Goal: Task Accomplishment & Management: Complete application form

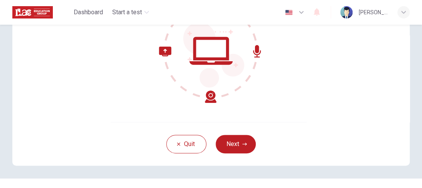
scroll to position [110, 0]
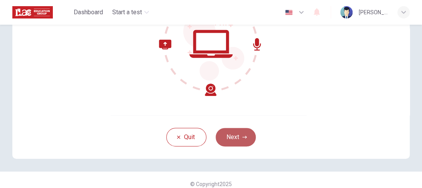
click at [230, 142] on button "Next" at bounding box center [236, 137] width 40 height 19
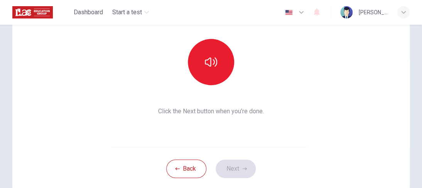
scroll to position [78, 0]
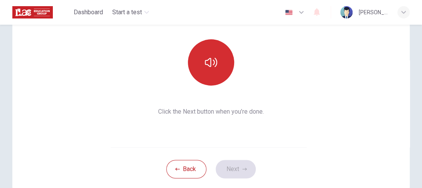
click at [211, 52] on button "button" at bounding box center [211, 62] width 46 height 46
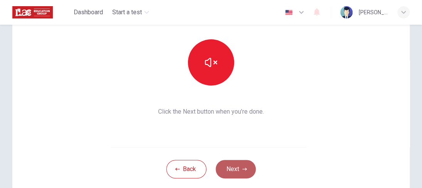
click at [234, 166] on button "Next" at bounding box center [236, 169] width 40 height 19
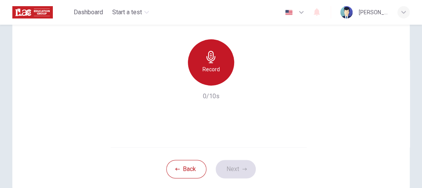
click at [205, 54] on icon "button" at bounding box center [211, 57] width 12 height 12
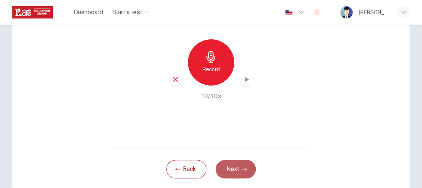
click at [239, 174] on button "Next" at bounding box center [236, 169] width 40 height 19
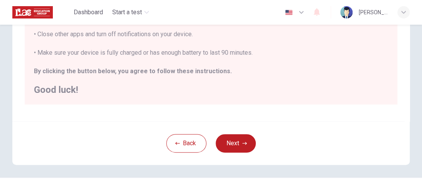
scroll to position [216, 0]
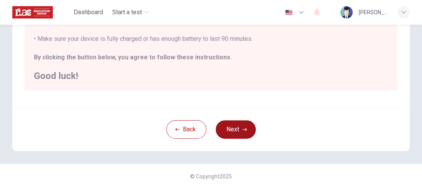
click at [233, 128] on button "Next" at bounding box center [236, 129] width 40 height 19
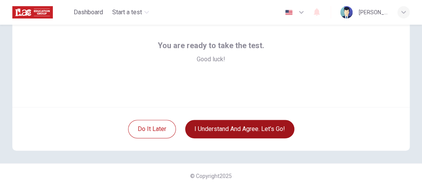
scroll to position [118, 0]
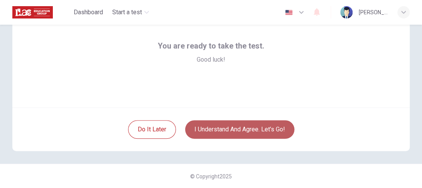
click at [231, 125] on button "I understand and agree. Let’s go!" at bounding box center [239, 129] width 109 height 19
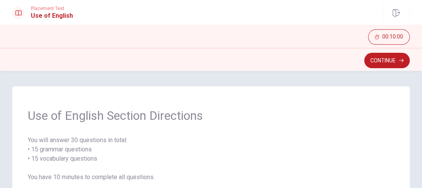
drag, startPoint x: 236, startPoint y: 99, endPoint x: 247, endPoint y: 59, distance: 41.3
click at [247, 59] on div "Placement Test Use of English Continue 00:10:00 00:10:00 Continue Use of Englis…" at bounding box center [211, 94] width 422 height 188
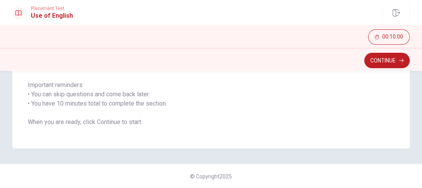
scroll to position [157, 0]
click at [387, 62] on button "Continue" at bounding box center [387, 60] width 46 height 15
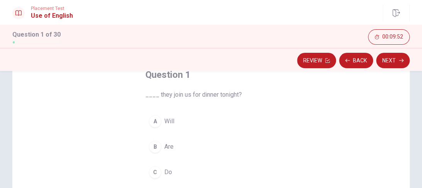
scroll to position [59, 0]
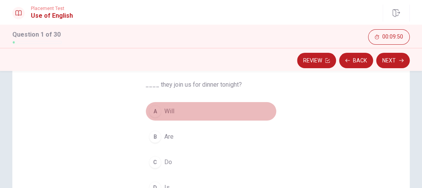
click at [153, 113] on div "A" at bounding box center [155, 111] width 12 height 12
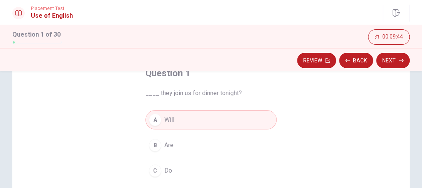
scroll to position [61, 0]
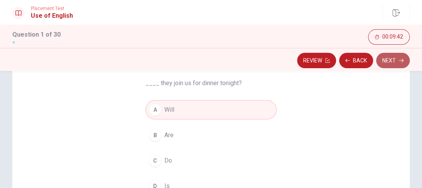
click at [392, 60] on button "Next" at bounding box center [393, 60] width 34 height 15
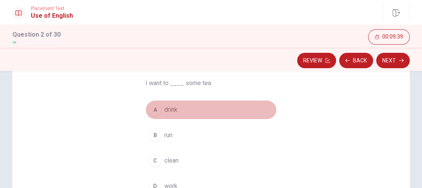
click at [159, 110] on button "A drink" at bounding box center [210, 109] width 131 height 19
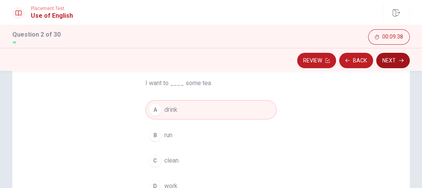
click at [385, 63] on button "Next" at bounding box center [393, 60] width 34 height 15
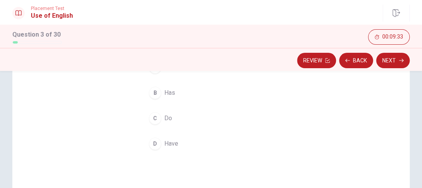
scroll to position [116, 0]
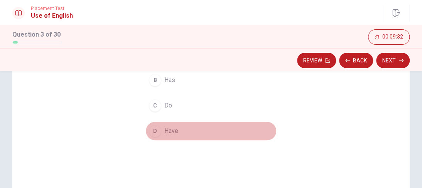
click at [168, 130] on span "Have" at bounding box center [171, 130] width 14 height 9
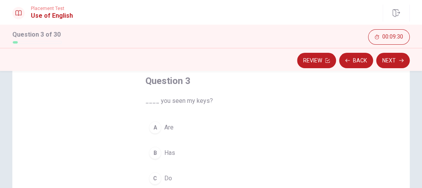
scroll to position [43, 0]
click at [408, 62] on button "Next" at bounding box center [393, 60] width 34 height 15
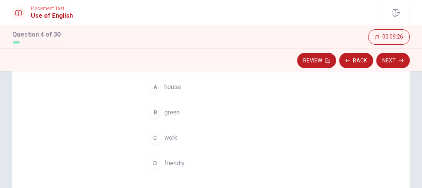
scroll to position [89, 0]
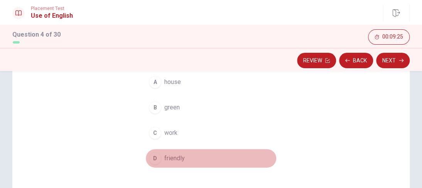
click at [164, 162] on span "friendly" at bounding box center [174, 158] width 20 height 9
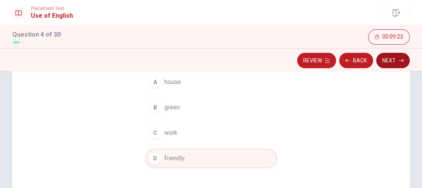
click at [393, 59] on button "Next" at bounding box center [393, 60] width 34 height 15
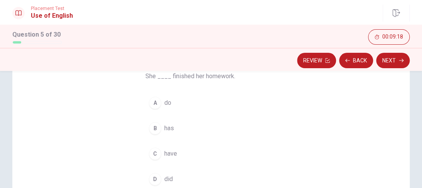
scroll to position [66, 0]
click at [164, 140] on div "A do B has C have D did" at bounding box center [210, 143] width 131 height 96
click at [165, 132] on span "has" at bounding box center [169, 129] width 10 height 9
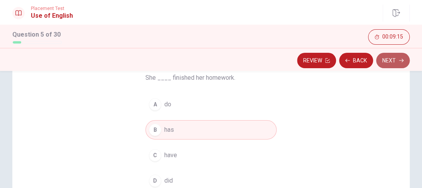
click at [391, 67] on button "Next" at bounding box center [393, 60] width 34 height 15
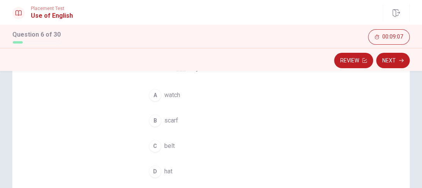
scroll to position [78, 0]
click at [159, 141] on button "C belt" at bounding box center [210, 144] width 131 height 19
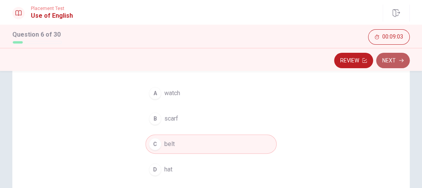
click at [396, 59] on button "Next" at bounding box center [393, 60] width 34 height 15
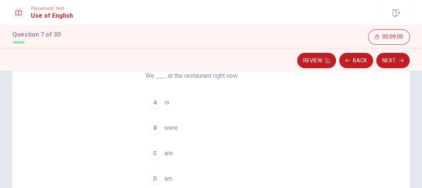
scroll to position [69, 0]
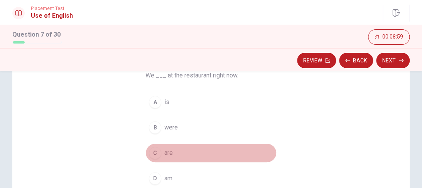
click at [155, 145] on button "C are" at bounding box center [210, 152] width 131 height 19
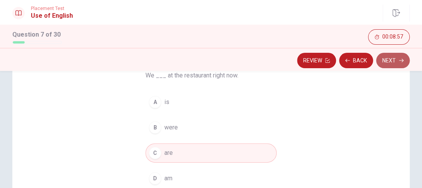
click at [399, 58] on icon "button" at bounding box center [401, 60] width 5 height 5
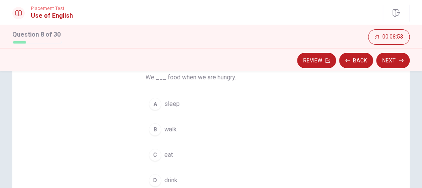
scroll to position [65, 0]
click at [170, 160] on span "eat" at bounding box center [168, 156] width 8 height 9
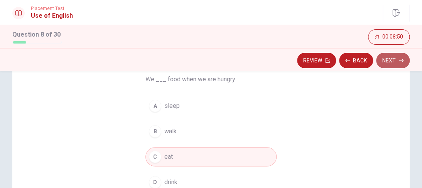
click at [395, 56] on button "Next" at bounding box center [393, 60] width 34 height 15
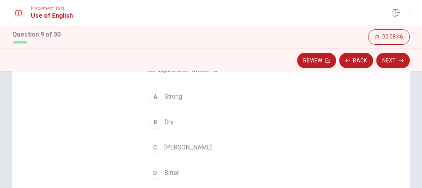
scroll to position [75, 0]
click at [159, 165] on button "D Bitter" at bounding box center [210, 171] width 131 height 19
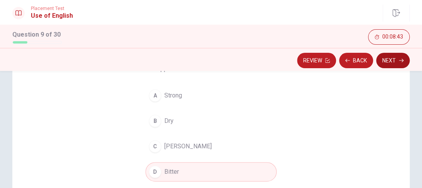
click at [400, 59] on icon "button" at bounding box center [401, 60] width 5 height 5
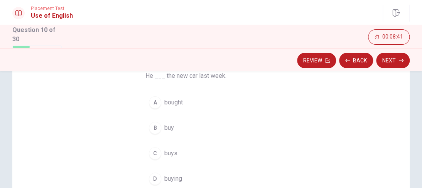
scroll to position [63, 0]
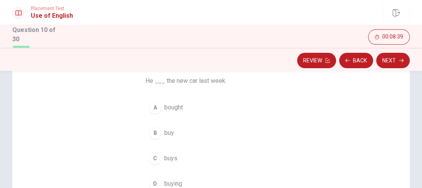
click at [167, 115] on button "A bought" at bounding box center [210, 107] width 131 height 19
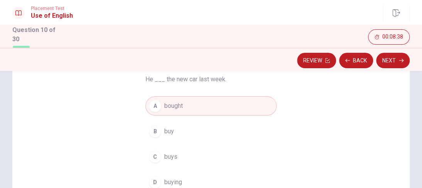
scroll to position [67, 0]
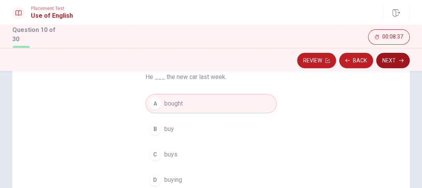
click at [390, 62] on button "Next" at bounding box center [393, 60] width 34 height 15
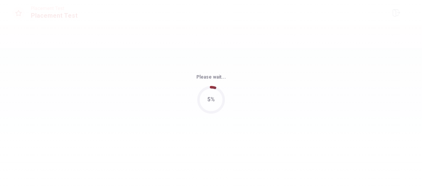
scroll to position [0, 0]
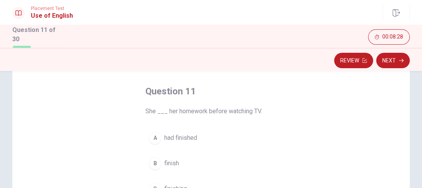
scroll to position [40, 0]
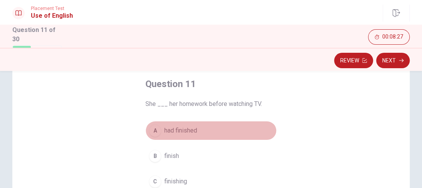
click at [189, 134] on span "had finished" at bounding box center [180, 130] width 33 height 9
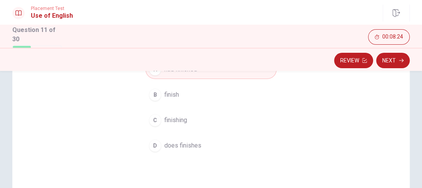
scroll to position [102, 0]
click at [390, 58] on button "Next" at bounding box center [393, 60] width 34 height 15
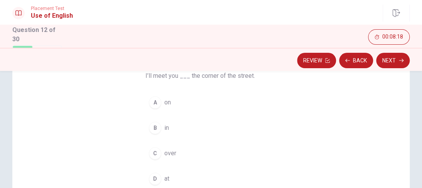
scroll to position [73, 0]
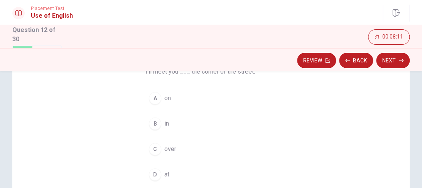
click at [169, 101] on span "on" at bounding box center [167, 98] width 7 height 9
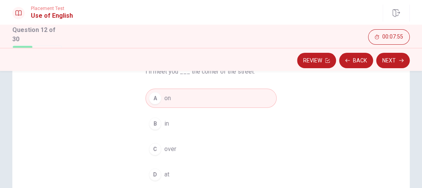
drag, startPoint x: 169, startPoint y: 133, endPoint x: 160, endPoint y: 172, distance: 40.3
click at [164, 154] on div "A on B in C over D at" at bounding box center [210, 137] width 131 height 96
click at [157, 177] on div "D" at bounding box center [155, 175] width 12 height 12
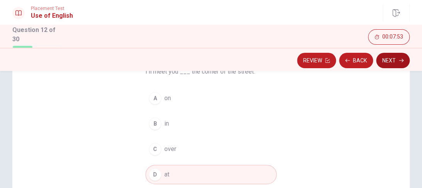
click at [401, 59] on icon "button" at bounding box center [401, 60] width 5 height 5
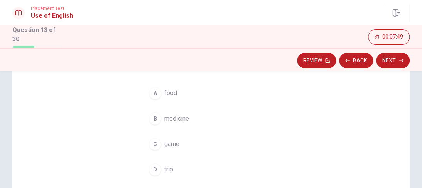
scroll to position [79, 0]
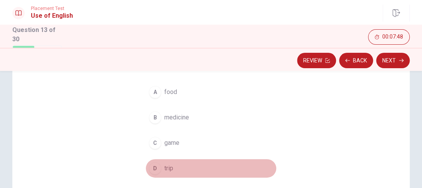
click at [149, 170] on div "D" at bounding box center [155, 168] width 12 height 12
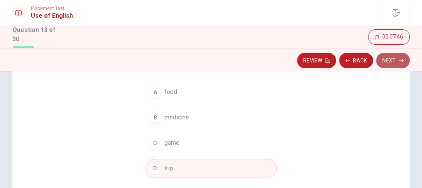
click at [387, 65] on button "Next" at bounding box center [393, 60] width 34 height 15
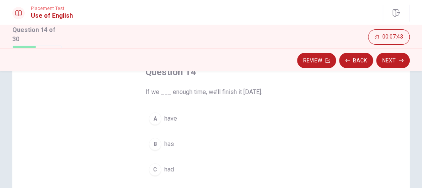
scroll to position [56, 0]
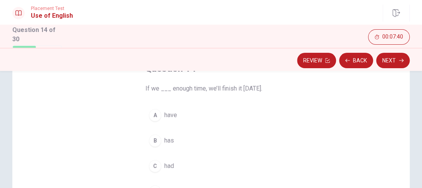
click at [166, 116] on span "have" at bounding box center [170, 115] width 13 height 9
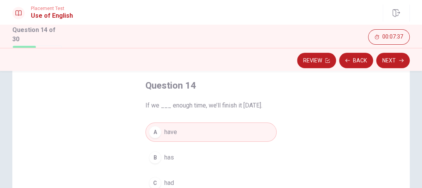
scroll to position [38, 0]
click at [396, 62] on button "Next" at bounding box center [393, 60] width 34 height 15
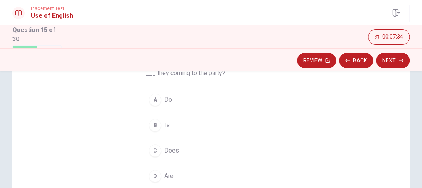
scroll to position [72, 0]
click at [160, 177] on button "D Are" at bounding box center [210, 175] width 131 height 19
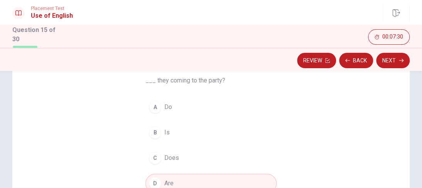
scroll to position [61, 0]
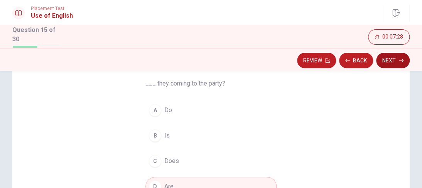
click at [392, 61] on button "Next" at bounding box center [393, 60] width 34 height 15
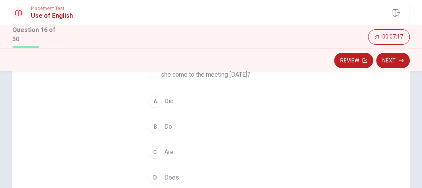
scroll to position [69, 0]
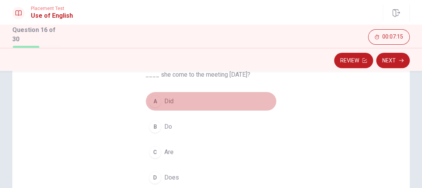
click at [164, 99] on span "Did" at bounding box center [168, 101] width 9 height 9
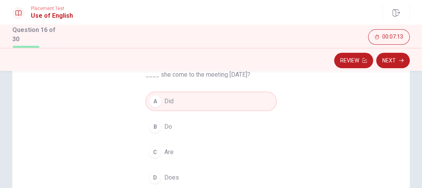
scroll to position [72, 0]
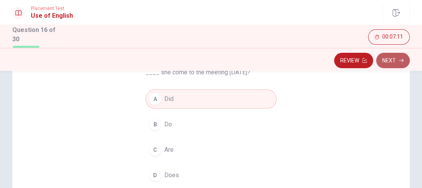
click at [393, 63] on button "Next" at bounding box center [393, 60] width 34 height 15
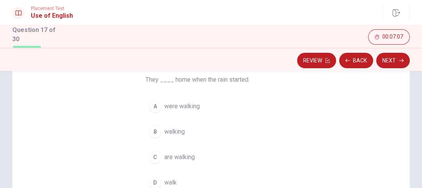
scroll to position [64, 0]
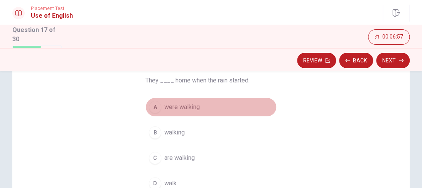
click at [178, 109] on span "were walking" at bounding box center [181, 107] width 35 height 9
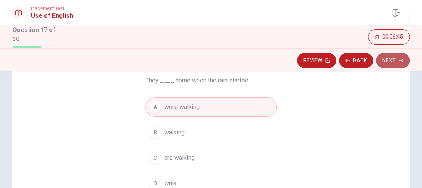
click at [390, 53] on button "Next" at bounding box center [393, 60] width 34 height 15
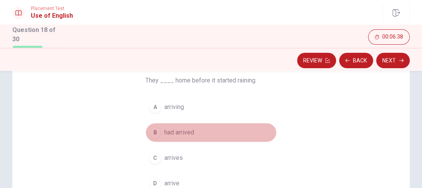
click at [178, 137] on button "B had arrived" at bounding box center [210, 132] width 131 height 19
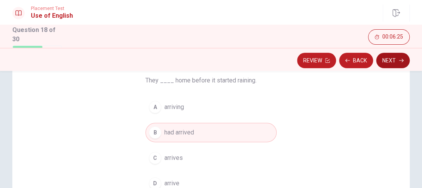
click at [388, 55] on button "Next" at bounding box center [393, 60] width 34 height 15
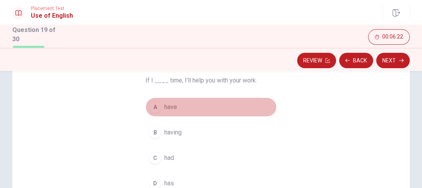
click at [168, 111] on span "have" at bounding box center [170, 107] width 13 height 9
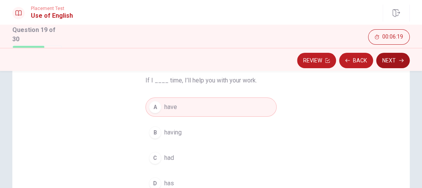
click at [386, 64] on button "Next" at bounding box center [393, 60] width 34 height 15
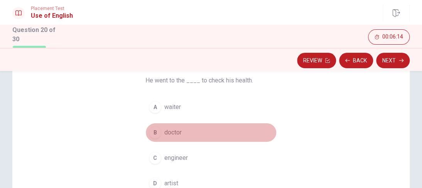
click at [178, 134] on span "doctor" at bounding box center [172, 132] width 17 height 9
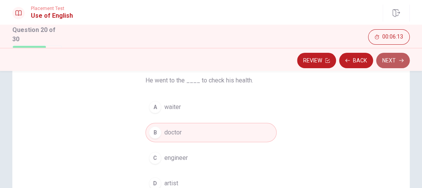
click at [388, 65] on button "Next" at bounding box center [393, 60] width 34 height 15
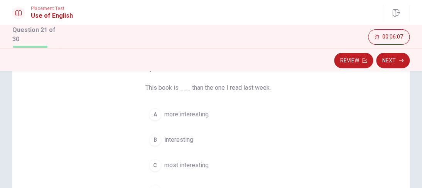
scroll to position [57, 0]
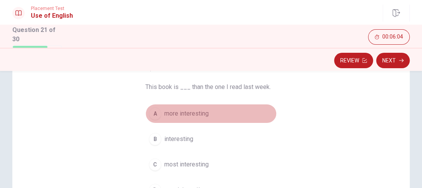
click at [179, 113] on span "more interesting" at bounding box center [186, 113] width 44 height 9
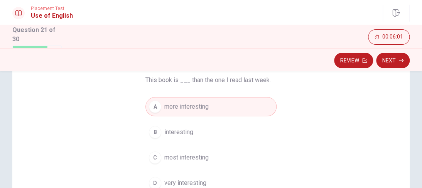
scroll to position [60, 0]
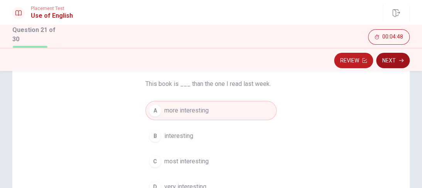
click at [399, 61] on icon "button" at bounding box center [401, 60] width 5 height 5
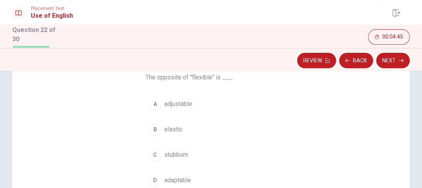
scroll to position [67, 0]
click at [172, 176] on span "adaptable" at bounding box center [177, 179] width 27 height 9
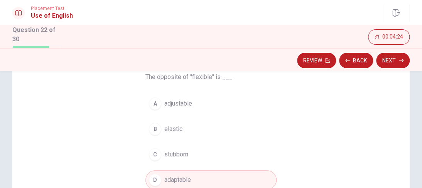
click at [182, 162] on button "C stubborn" at bounding box center [210, 154] width 131 height 19
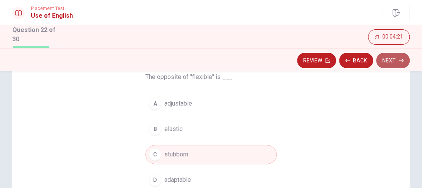
click at [389, 62] on button "Next" at bounding box center [393, 60] width 34 height 15
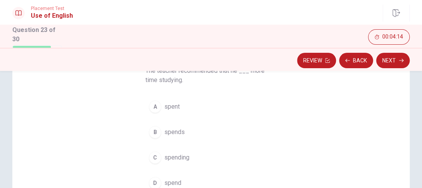
scroll to position [75, 0]
click at [167, 135] on span "spends" at bounding box center [174, 130] width 20 height 9
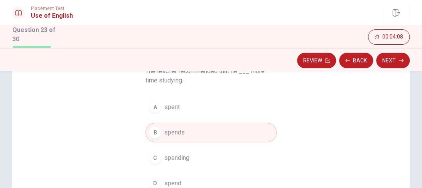
scroll to position [74, 0]
click at [214, 106] on button "A spent" at bounding box center [210, 106] width 131 height 19
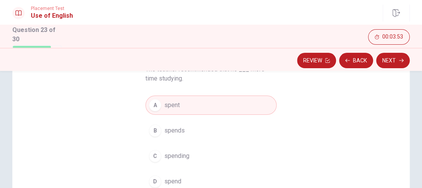
scroll to position [76, 0]
click at [395, 62] on button "Next" at bounding box center [393, 60] width 34 height 15
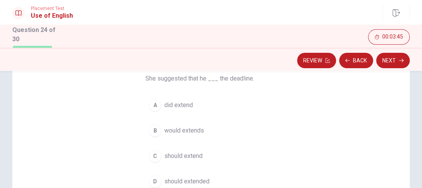
scroll to position [67, 0]
click at [184, 130] on span "would extends" at bounding box center [184, 129] width 40 height 9
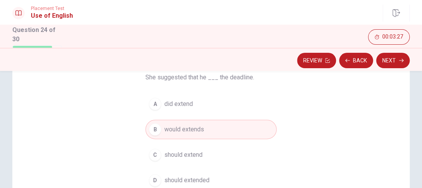
click at [177, 159] on span "should extend" at bounding box center [183, 154] width 38 height 9
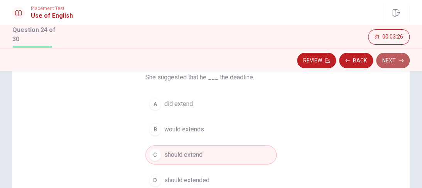
click at [405, 62] on button "Next" at bounding box center [393, 60] width 34 height 15
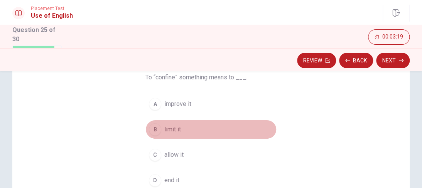
click at [181, 128] on button "B limit it" at bounding box center [210, 129] width 131 height 19
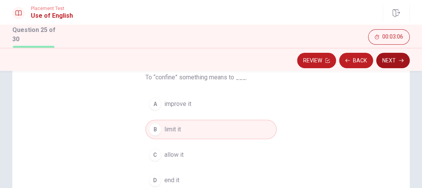
click at [384, 61] on button "Next" at bounding box center [393, 60] width 34 height 15
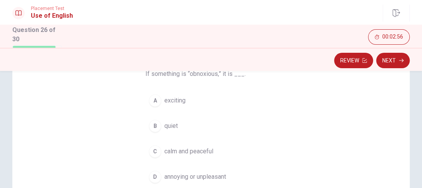
scroll to position [71, 0]
click at [211, 173] on span "annoying or unpleasant" at bounding box center [195, 176] width 62 height 9
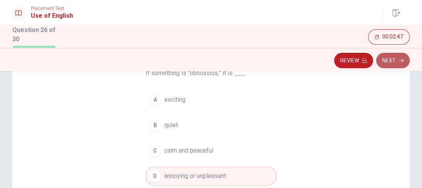
click at [395, 59] on button "Next" at bounding box center [393, 60] width 34 height 15
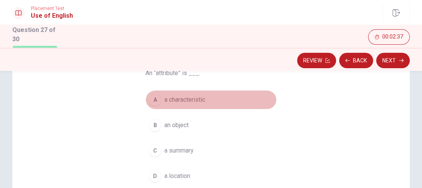
click at [187, 98] on span "a characteristic" at bounding box center [184, 99] width 41 height 9
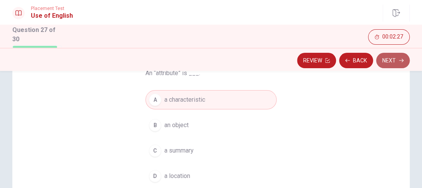
click at [388, 63] on button "Next" at bounding box center [393, 60] width 34 height 15
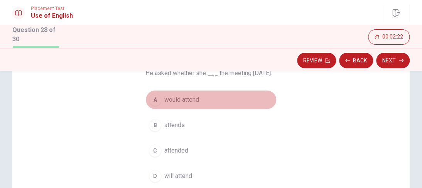
click at [185, 105] on span "would attend" at bounding box center [181, 99] width 35 height 9
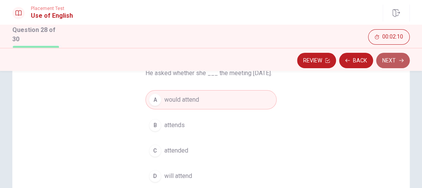
click at [390, 59] on button "Next" at bounding box center [393, 60] width 34 height 15
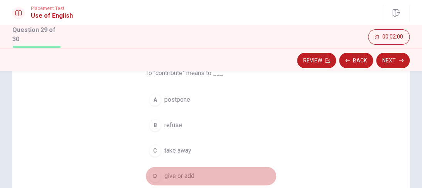
click at [184, 176] on span "give or add" at bounding box center [179, 176] width 30 height 9
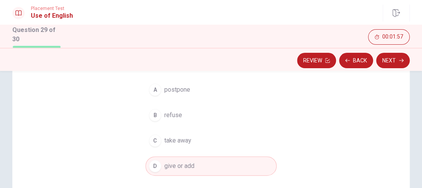
scroll to position [81, 0]
click at [390, 62] on button "Next" at bounding box center [393, 60] width 34 height 15
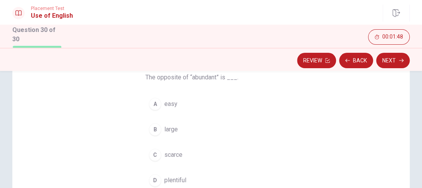
scroll to position [68, 0]
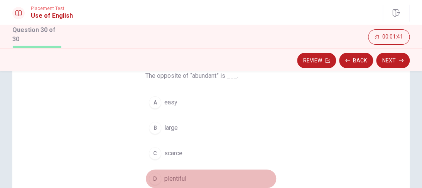
click at [170, 178] on span "plentiful" at bounding box center [175, 178] width 22 height 9
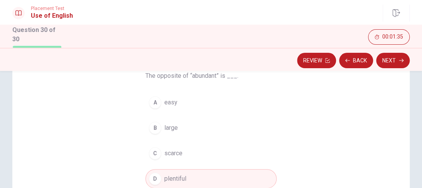
click at [176, 157] on span "scarce" at bounding box center [173, 153] width 18 height 9
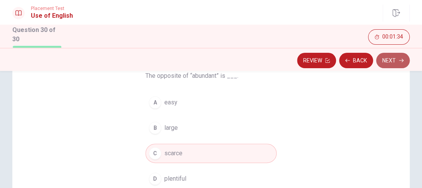
click at [395, 57] on button "Next" at bounding box center [393, 60] width 34 height 15
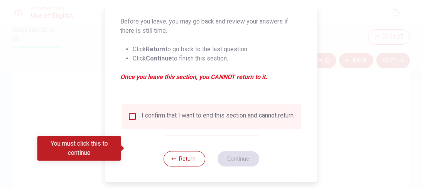
scroll to position [109, 0]
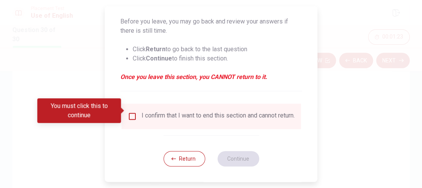
click at [129, 116] on div "I confirm that I want to end this section and cannot return." at bounding box center [211, 116] width 167 height 9
click at [134, 112] on input "You must click this to continue" at bounding box center [132, 116] width 9 height 9
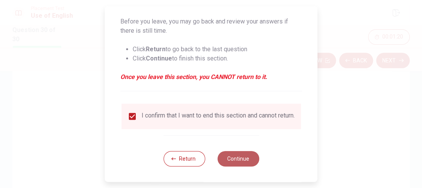
click at [244, 159] on button "Continue" at bounding box center [238, 158] width 42 height 15
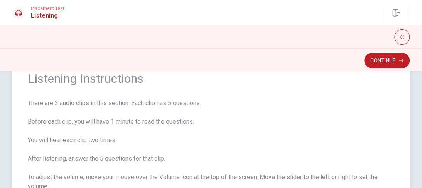
scroll to position [31, 0]
click at [389, 64] on button "Continue" at bounding box center [387, 60] width 46 height 15
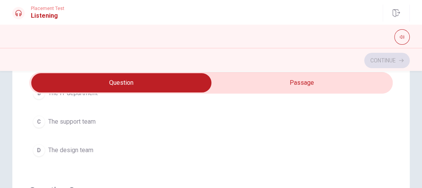
scroll to position [98, 0]
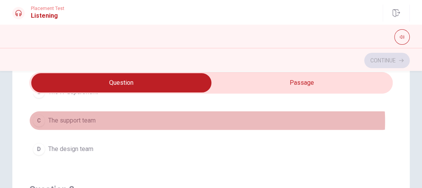
click at [189, 121] on button "C The support team" at bounding box center [210, 120] width 363 height 19
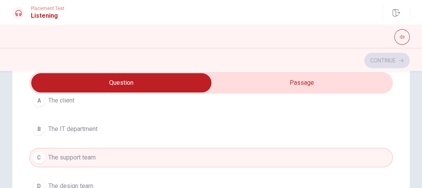
scroll to position [60, 0]
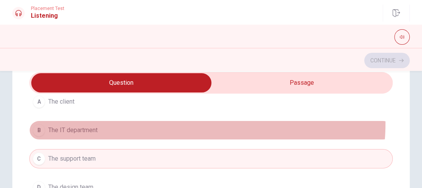
click at [189, 123] on button "B The IT department" at bounding box center [210, 130] width 363 height 19
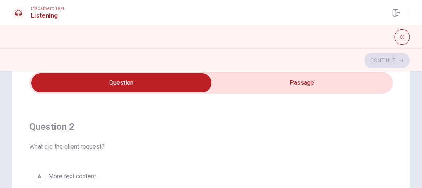
scroll to position [142, 0]
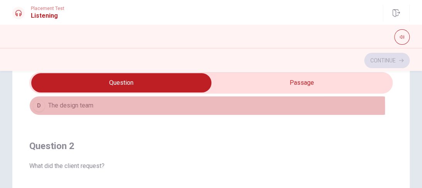
click at [83, 107] on span "The design team" at bounding box center [70, 105] width 45 height 9
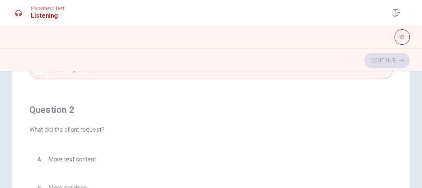
scroll to position [86, 0]
click at [0, 115] on div "Question 1 4. Who is the man working with on the color adjustments? A The [PERS…" at bounding box center [211, 156] width 422 height 310
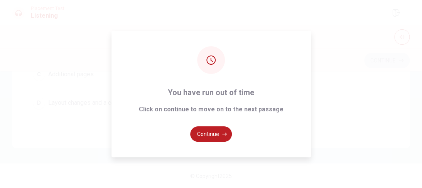
scroll to position [103, 0]
click at [213, 131] on button "Continue" at bounding box center [211, 133] width 42 height 15
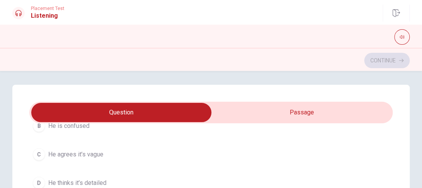
scroll to position [0, 0]
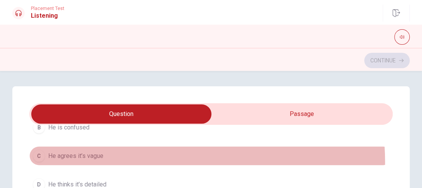
click at [152, 160] on button "C He agrees it’s vague" at bounding box center [210, 156] width 363 height 19
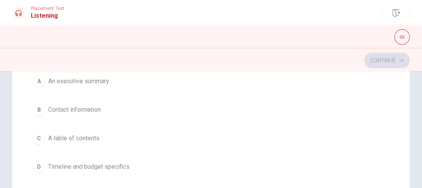
scroll to position [38, 0]
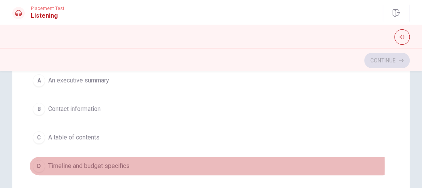
click at [97, 165] on span "Timeline and budget specifics" at bounding box center [88, 166] width 81 height 9
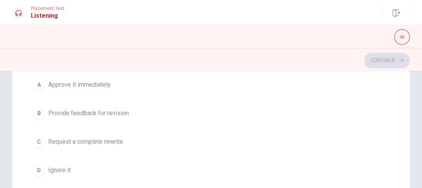
scroll to position [210, 0]
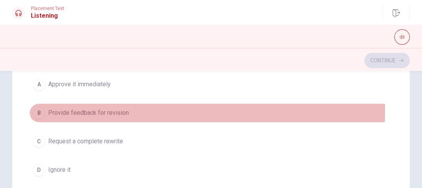
click at [109, 108] on span "Provide feedback for revision" at bounding box center [88, 112] width 81 height 9
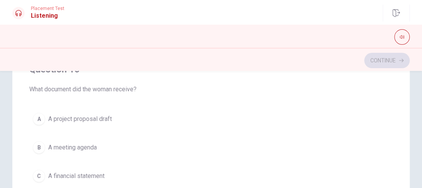
scroll to position [164, 0]
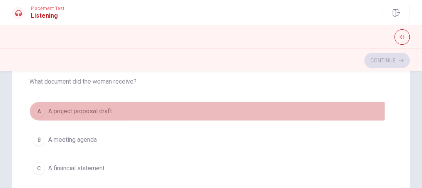
click at [116, 108] on button "A A project proposal draft" at bounding box center [210, 111] width 363 height 19
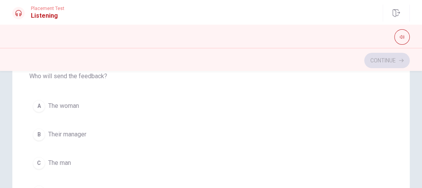
scroll to position [275, 0]
click at [79, 105] on span "The woman" at bounding box center [63, 106] width 31 height 9
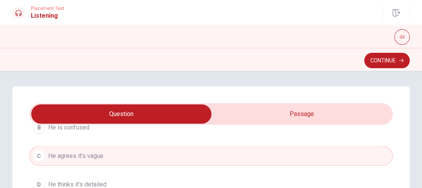
scroll to position [0, 0]
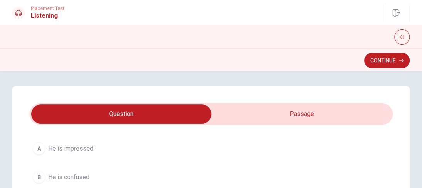
scroll to position [571, 0]
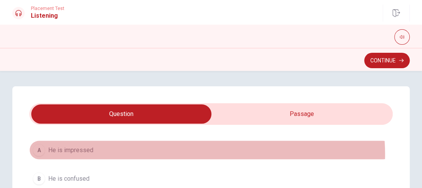
click at [191, 152] on button "A He is impressed" at bounding box center [210, 149] width 363 height 19
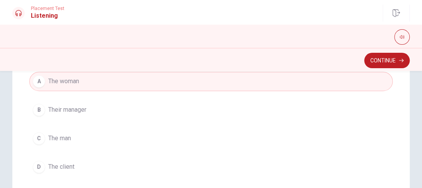
scroll to position [400, 0]
click at [388, 63] on button "Continue" at bounding box center [387, 60] width 46 height 15
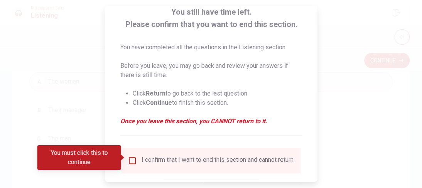
scroll to position [56, 0]
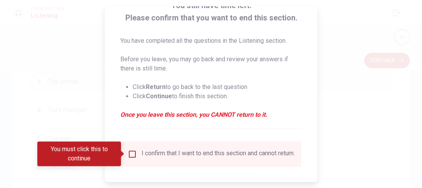
click at [133, 152] on input "You must click this to continue" at bounding box center [132, 154] width 9 height 9
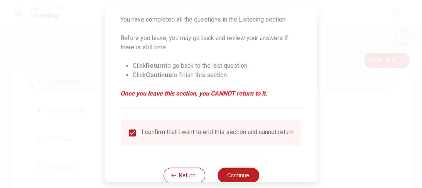
scroll to position [99, 0]
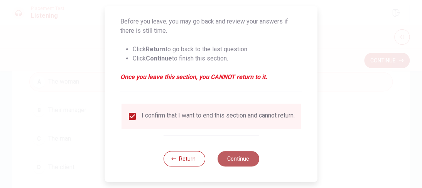
click at [239, 153] on button "Continue" at bounding box center [238, 158] width 42 height 15
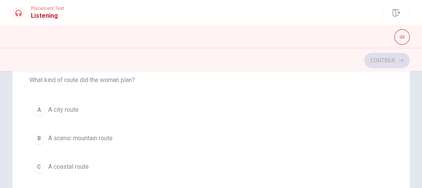
scroll to position [197, 0]
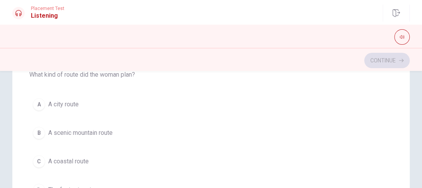
click at [66, 131] on span "A scenic mountain route" at bounding box center [80, 132] width 64 height 9
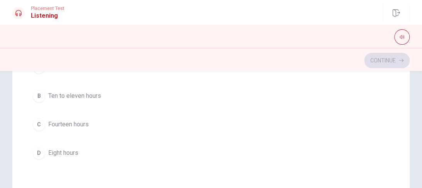
scroll to position [307, 0]
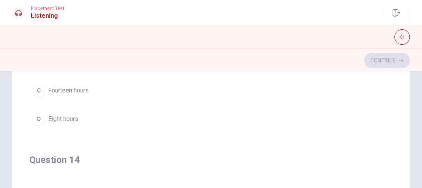
click at [59, 111] on button "D Eight hours" at bounding box center [210, 119] width 363 height 19
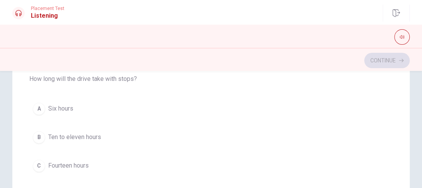
scroll to position [230, 0]
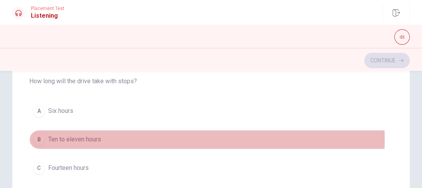
click at [60, 138] on span "Ten to eleven hours" at bounding box center [74, 139] width 53 height 9
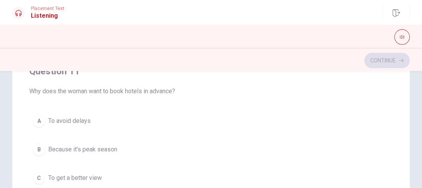
scroll to position [0, 0]
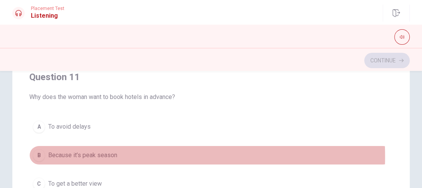
click at [85, 156] on span "Because it’s peak season" at bounding box center [82, 155] width 69 height 9
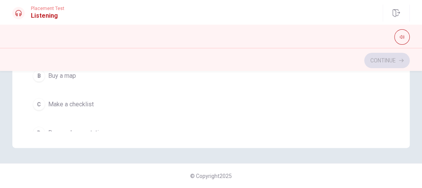
scroll to position [426, 0]
click at [95, 102] on button "C Make a checklist" at bounding box center [210, 103] width 363 height 19
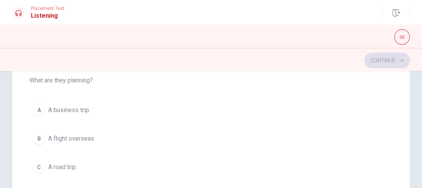
scroll to position [163, 0]
click at [55, 164] on span "A road trip" at bounding box center [62, 168] width 28 height 9
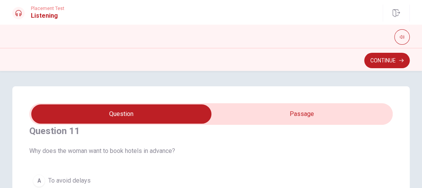
scroll to position [0, 0]
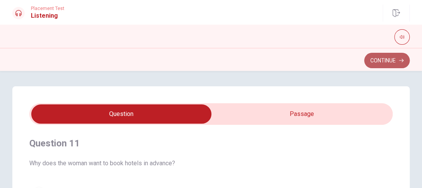
click at [368, 59] on button "Continue" at bounding box center [387, 60] width 46 height 15
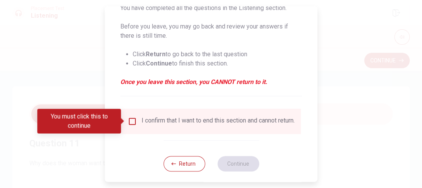
scroll to position [99, 0]
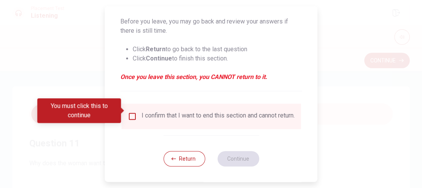
click at [131, 112] on input "You must click this to continue" at bounding box center [132, 116] width 9 height 9
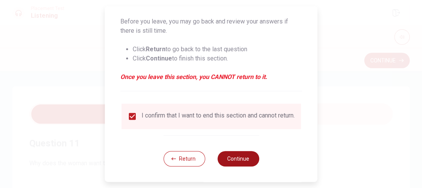
click at [245, 163] on button "Continue" at bounding box center [238, 158] width 42 height 15
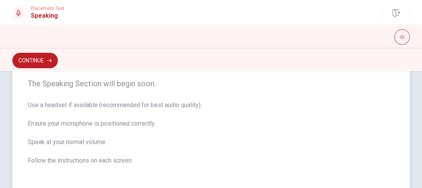
scroll to position [13, 0]
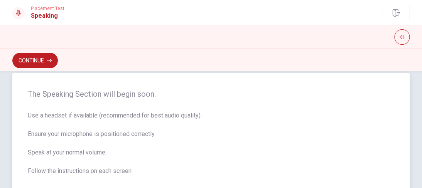
click at [122, 78] on div "The Speaking Section will begin soon. Use a headset if available (recommended f…" at bounding box center [210, 137] width 397 height 128
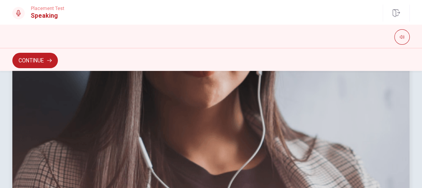
scroll to position [275, 0]
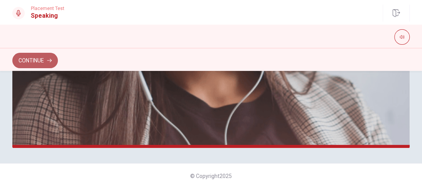
click at [48, 55] on button "Continue" at bounding box center [35, 60] width 46 height 15
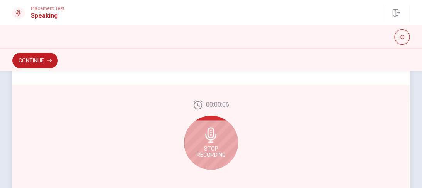
scroll to position [231, 0]
click at [213, 139] on icon at bounding box center [210, 134] width 15 height 15
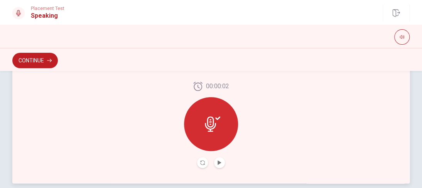
scroll to position [239, 0]
click at [218, 167] on button "Play Audio" at bounding box center [219, 162] width 11 height 11
click at [219, 166] on button "Pause Audio" at bounding box center [219, 162] width 11 height 11
click at [219, 166] on button "Play Audio" at bounding box center [219, 162] width 11 height 11
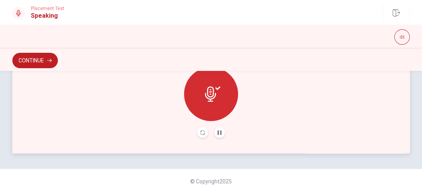
scroll to position [275, 0]
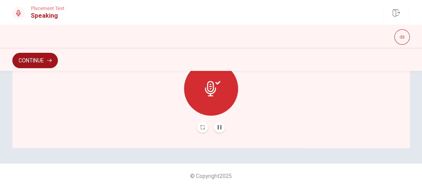
click at [47, 64] on button "Continue" at bounding box center [35, 60] width 46 height 15
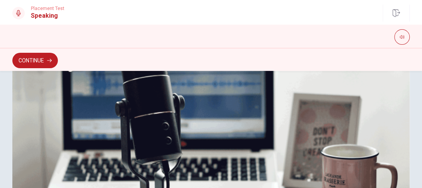
scroll to position [191, 0]
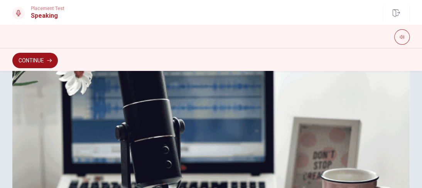
click at [30, 59] on button "Continue" at bounding box center [35, 60] width 46 height 15
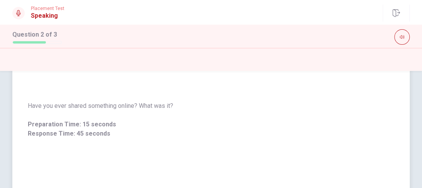
scroll to position [54, 0]
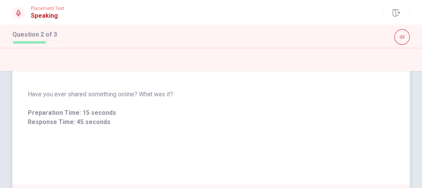
click at [167, 96] on span "Have you ever shared something online? What was it?" at bounding box center [211, 94] width 366 height 9
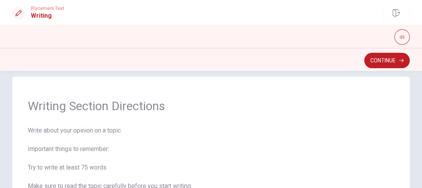
scroll to position [10, 0]
drag, startPoint x: 233, startPoint y: 94, endPoint x: 227, endPoint y: 112, distance: 18.5
click at [233, 94] on div "Writing Section Directions Write about your opinion on a topic. Important thing…" at bounding box center [210, 190] width 397 height 228
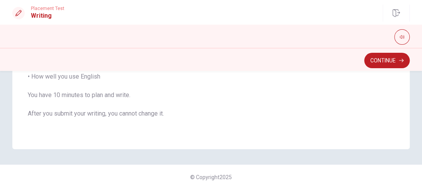
scroll to position [167, 0]
click at [387, 64] on button "Continue" at bounding box center [387, 60] width 46 height 15
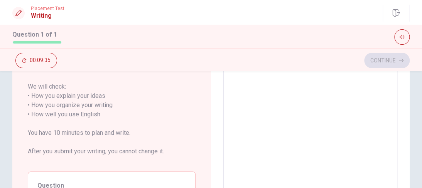
scroll to position [110, 0]
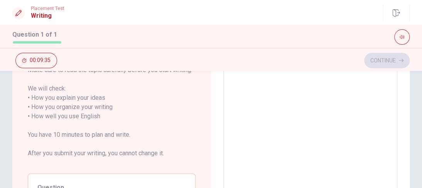
click at [292, 105] on textarea at bounding box center [310, 117] width 163 height 214
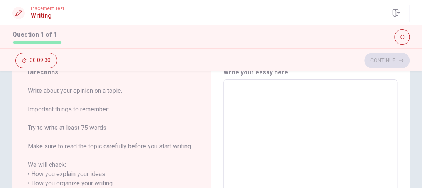
scroll to position [14, 0]
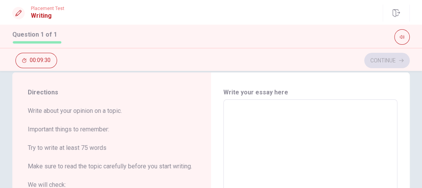
type textarea "o"
type textarea "x"
type textarea "on"
type textarea "x"
type textarea "one"
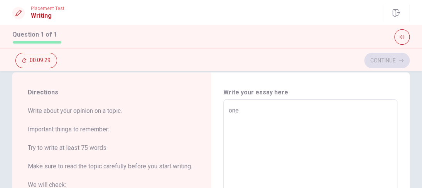
type textarea "x"
type textarea "one"
type textarea "x"
type textarea "one p"
type textarea "x"
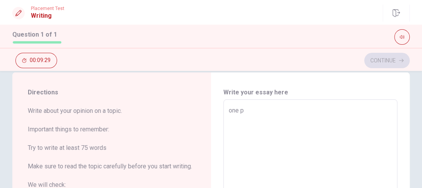
type textarea "one pf"
type textarea "x"
type textarea "one pf"
type textarea "x"
type textarea "one pf t"
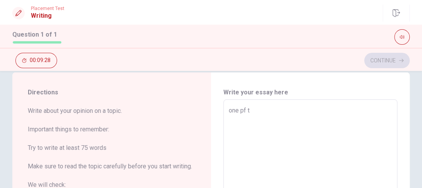
type textarea "x"
type textarea "one pf th"
type textarea "x"
type textarea "one pf the"
type textarea "x"
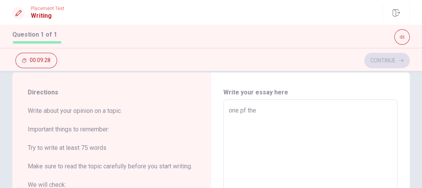
type textarea "one pf the"
type textarea "x"
type textarea "one pf the m"
type textarea "x"
type textarea "one pf the mp"
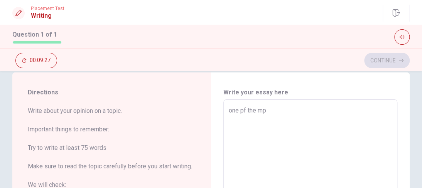
type textarea "x"
type textarea "one pf the mps"
type textarea "x"
type textarea "one pf the mpst"
type textarea "x"
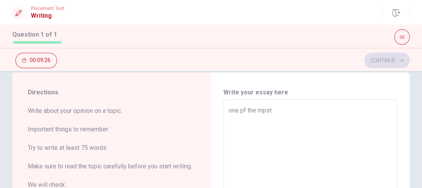
type textarea "one pf the mpst"
type textarea "x"
type textarea "one pf the mpst m"
type textarea "x"
type textarea "one pf the mpst me"
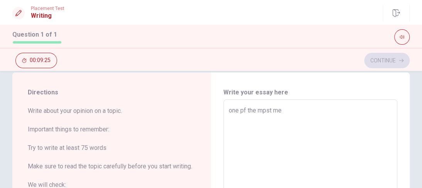
type textarea "x"
type textarea "one pf the mpst mem"
type textarea "x"
type textarea "one pf the mpst memo"
type textarea "x"
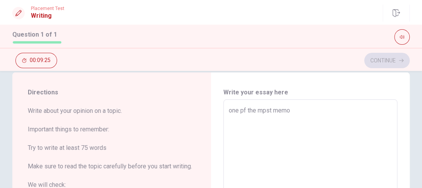
type textarea "one pf the mpst memor"
type textarea "x"
type textarea "one pf the mpst memora"
type textarea "x"
type textarea "one pf the mpst memorab"
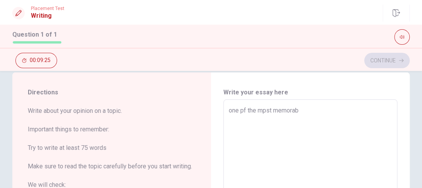
type textarea "x"
type textarea "one pf the mpst memorabl"
type textarea "x"
type textarea "one pf the mpst memorable"
type textarea "x"
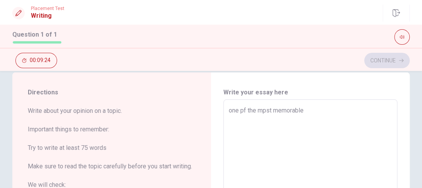
type textarea "one pf the mpst memorable"
type textarea "x"
type textarea "one pf the mpst memorable t"
type textarea "x"
type textarea "one pf the mpst memorable tr"
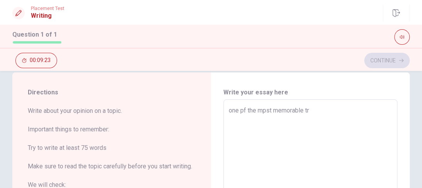
type textarea "x"
type textarea "one pf the mpst memorable tri"
type textarea "x"
type textarea "one pf the mpst memorable trip"
type textarea "x"
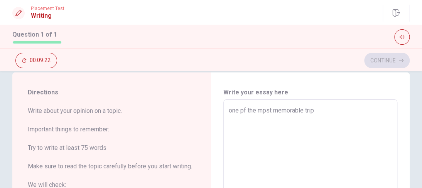
type textarea "one pf the mpst memorable trips"
type textarea "x"
type textarea "one pf the mpst memorable trips"
type textarea "x"
type textarea "one pf the mpst memorable trips i"
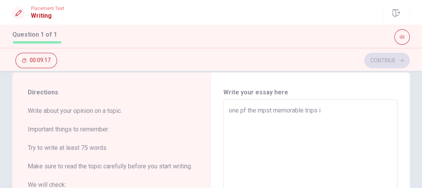
type textarea "x"
type textarea "one pf the mpst memorable trips i"
type textarea "x"
type textarea "one pf the mpst memorable trips i h"
type textarea "x"
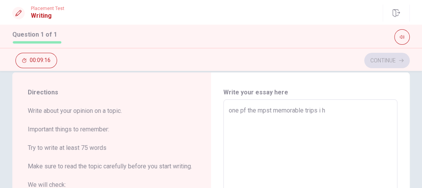
type textarea "one pf the mpst memorable trips i ha"
type textarea "x"
type textarea "one pf the mpst memorable trips i had"
type textarea "x"
type textarea "one pf the mpst memorable trips i had"
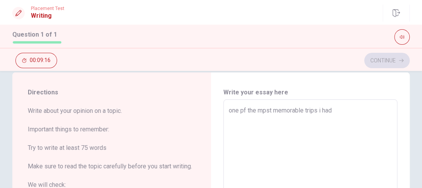
type textarea "x"
type textarea "one pf the mpst memorable trips i had w"
type textarea "x"
type textarea "one pf the mpst memorable trips i had wa"
type textarea "x"
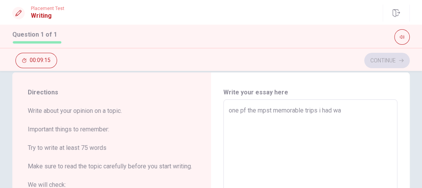
type textarea "one pf the mpst memorable trips i had was"
type textarea "x"
type textarea "one pf the mpst memorable trips i had was"
type textarea "x"
type textarea "one pf the mpst memorable trips i had was w"
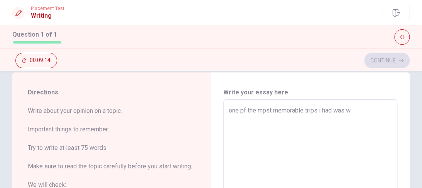
type textarea "x"
type textarea "one pf the mpst memorable trips i had was wh"
type textarea "x"
type textarea "one pf the mpst memorable trips i had was whe"
type textarea "x"
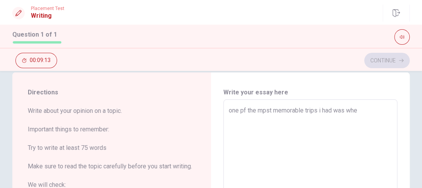
type textarea "one pf the mpst memorable trips i had was whem"
type textarea "x"
type textarea "one pf the mpst memorable trips i had was whe"
type textarea "x"
type textarea "one pf the mpst memorable trips i had was when"
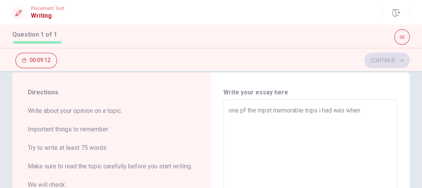
type textarea "x"
type textarea "one pf the mpst memorable trips i had was when"
type textarea "x"
type textarea "one pf the mpst memorable trips i had was when i"
type textarea "x"
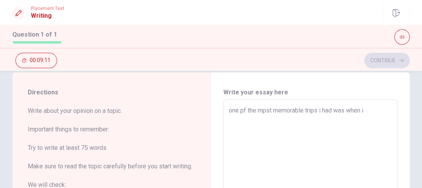
type textarea "one pf the mpst memorable trips i had was when i"
type textarea "x"
type textarea "one pf the mpst memorable trips i had was when i v"
type textarea "x"
type textarea "one pf the mpst memorable trips i had was when i vi"
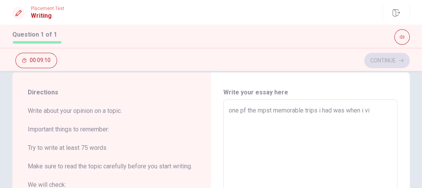
type textarea "x"
type textarea "one pf the mpst memorable trips i had was when i vis"
type textarea "x"
type textarea "one pf the mpst memorable trips i had was when i visi"
type textarea "x"
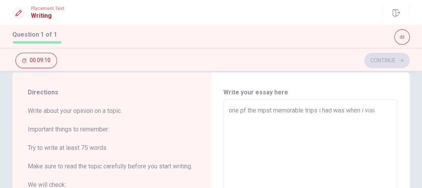
type textarea "one pf the mpst memorable trips i had was when i visit"
type textarea "x"
type textarea "one pf the mpst memorable trips i had was when i visite"
type textarea "x"
type textarea "one pf the mpst memorable trips i had was when i visited"
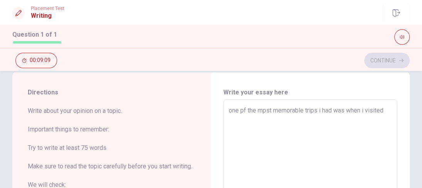
type textarea "x"
type textarea "one pf the mpst memorable trips i had was when i visited"
type textarea "x"
type textarea "one pf the mpst memorable trips i had was when i visited m"
type textarea "x"
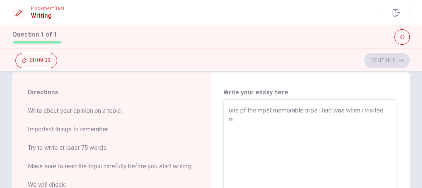
type textarea "one pf the mpst memorable trips i had was when i visited [GEOGRAPHIC_DATA]"
type textarea "x"
type textarea "one pf the mpst memorable trips i had was when i visited mon"
type textarea "x"
type textarea "one pf the mpst memorable trips i had was when i visited [GEOGRAPHIC_DATA]"
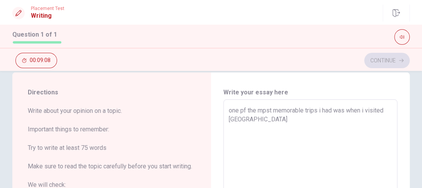
type textarea "x"
type textarea "one pf the mpst memorable trips i had was when i visited [GEOGRAPHIC_DATA]"
type textarea "x"
type textarea "one pf the mpst memorable trips i had was when i visited [GEOGRAPHIC_DATA]"
type textarea "x"
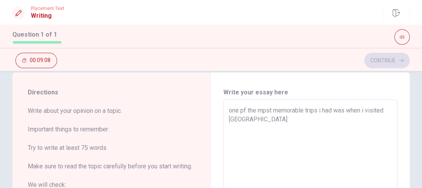
type textarea "one pf the mpst memorable trips i had was when i visited [GEOGRAPHIC_DATA]"
type textarea "x"
type textarea "one pf the mpst memorable trips i had was when i visited [GEOGRAPHIC_DATA]"
type textarea "x"
type textarea "one pf the mpst memorable trips i had was when i visited [GEOGRAPHIC_DATA]"
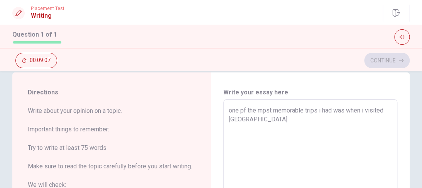
type textarea "x"
type textarea "one pf the mpst memorable trips i had was when i visited [GEOGRAPHIC_DATA] w"
type textarea "x"
type textarea "one pf the mpst memorable trips i had was when i visited [GEOGRAPHIC_DATA] wi"
type textarea "x"
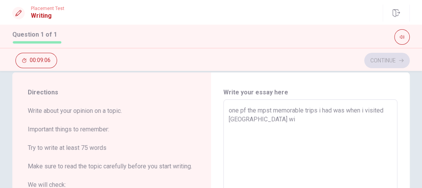
type textarea "one pf the mpst memorable trips i had was when i visited [GEOGRAPHIC_DATA] wit"
type textarea "x"
type textarea "one pf the mpst memorable trips i had was when i visited [GEOGRAPHIC_DATA] with"
type textarea "x"
type textarea "one pf the mpst memorable trips i had was when i visited [GEOGRAPHIC_DATA] with"
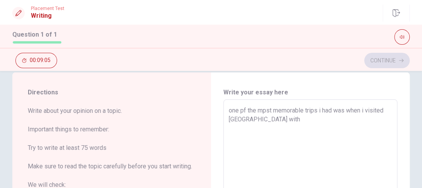
type textarea "x"
type textarea "one pf the mpst memorable trips i had was when i visited [GEOGRAPHIC_DATA] with…"
type textarea "x"
type textarea "one pf the mpst memorable trips i had was when i visited [GEOGRAPHIC_DATA] with…"
type textarea "x"
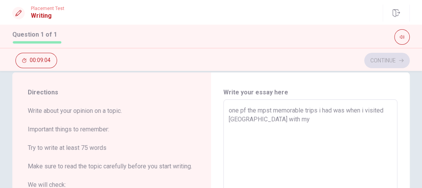
type textarea "one pf the mpst memorable trips i had was when i visited [GEOGRAPHIC_DATA] with…"
type textarea "x"
type textarea "one pf the mpst memorable trips i had was when i visited [GEOGRAPHIC_DATA] with…"
type textarea "x"
type textarea "one pf the mpst memorable trips i had was when i visited [GEOGRAPHIC_DATA] with…"
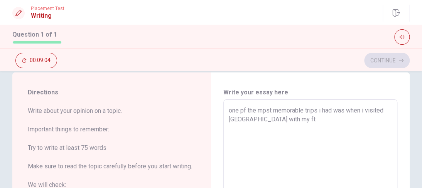
type textarea "x"
type textarea "one pf the mpst memorable trips i had was when i visited [GEOGRAPHIC_DATA] with…"
type textarea "x"
type textarea "one pf the mpst memorable trips i had was when i visited [GEOGRAPHIC_DATA] with…"
type textarea "x"
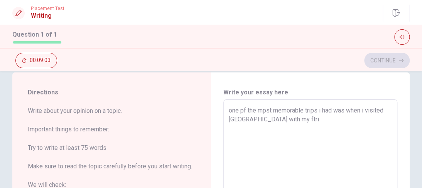
type textarea "one pf the mpst memorable trips i had was when i visited [GEOGRAPHIC_DATA] with…"
type textarea "x"
type textarea "one pf the mpst memorable trips i had was when i visited [GEOGRAPHIC_DATA] with…"
type textarea "x"
type textarea "one pf the mpst memorable trips i had was when i visited [GEOGRAPHIC_DATA] with…"
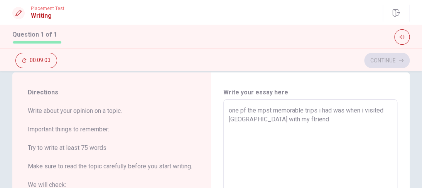
type textarea "x"
type textarea "one pf the mpst memorable trips i had was when i visited [GEOGRAPHIC_DATA] with…"
type textarea "x"
type textarea "one pf the mpst memorable trips i had was when i visited [GEOGRAPHIC_DATA] with…"
type textarea "x"
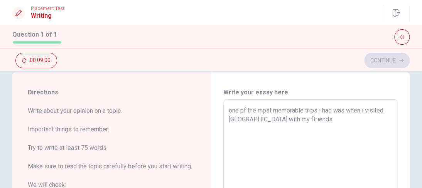
type textarea "one pf the mpst memorable trips i had was when i visited [GEOGRAPHIC_DATA] with…"
type textarea "x"
type textarea "one pf the mpst memorable trips i had was when i visited [GEOGRAPHIC_DATA] with…"
type textarea "x"
type textarea "one pf the mpst memorable trips i had was when i visited [GEOGRAPHIC_DATA] with…"
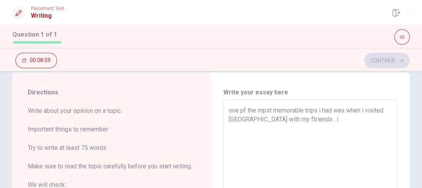
type textarea "x"
type textarea "one pf the mpst memorable trips i had was when i visited [GEOGRAPHIC_DATA] with…"
type textarea "x"
type textarea "one pf the mpst memorable trips i had was when i visited [GEOGRAPHIC_DATA] with…"
type textarea "x"
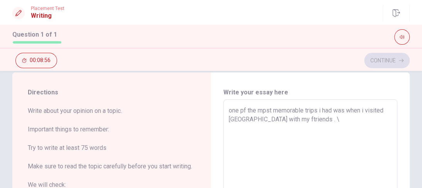
type textarea "one pf the mpst memorable trips i had was when i visited [GEOGRAPHIC_DATA] with…"
type textarea "x"
type textarea "one pf the mpst memorable trips i had was when i visited [GEOGRAPHIC_DATA] with…"
type textarea "x"
type textarea "one pf the mpst memorable trips i had was when i visited [GEOGRAPHIC_DATA] with…"
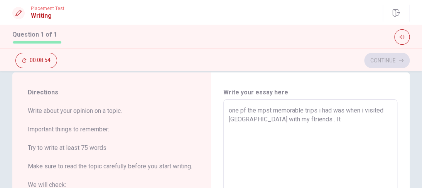
type textarea "x"
type textarea "one pf the mpst memorable trips i had was when i visited [GEOGRAPHIC_DATA] with…"
type textarea "x"
type textarea "one pf the mpst memorable trips i had was when i visited [GEOGRAPHIC_DATA] with…"
type textarea "x"
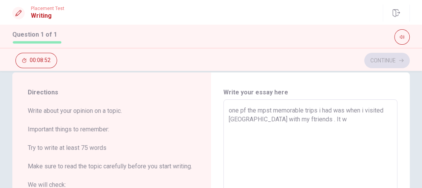
type textarea "one pf the mpst memorable trips i had was when i visited [GEOGRAPHIC_DATA] with…"
type textarea "x"
type textarea "one pf the mpst memorable trips i had was when i visited [GEOGRAPHIC_DATA] with…"
type textarea "x"
type textarea "one pf the mpst memorable trips i had was when i visited [GEOGRAPHIC_DATA] with…"
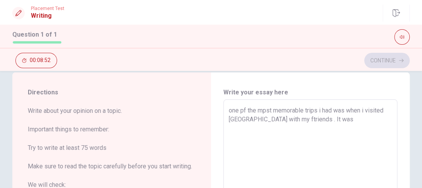
type textarea "x"
type textarea "one pf the mpst memorable trips i had was when i visited [GEOGRAPHIC_DATA] with…"
type textarea "x"
type textarea "one pf the mpst memorable trips i had was when i visited [GEOGRAPHIC_DATA] with…"
type textarea "x"
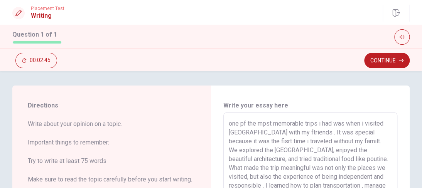
scroll to position [0, 0]
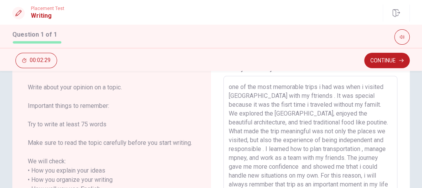
scroll to position [39, 0]
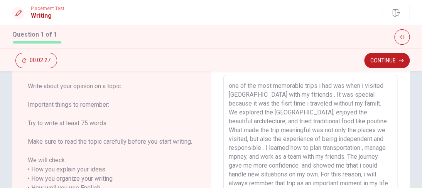
click at [334, 107] on textarea "one of the most memorable trips i had was when i visited [GEOGRAPHIC_DATA] with…" at bounding box center [310, 188] width 163 height 214
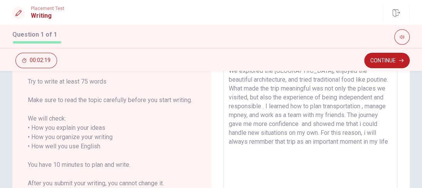
scroll to position [85, 0]
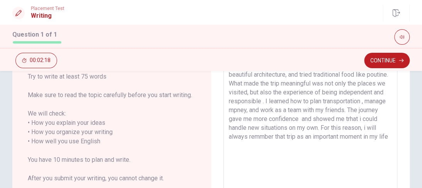
click at [370, 142] on textarea "one of the most memorable trips i had was when i visited [GEOGRAPHIC_DATA] with…" at bounding box center [310, 142] width 163 height 214
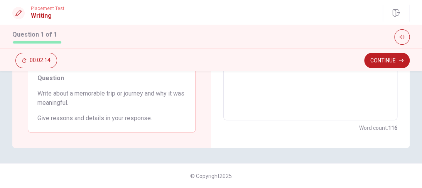
scroll to position [229, 0]
click at [396, 63] on button "Continue" at bounding box center [387, 60] width 46 height 15
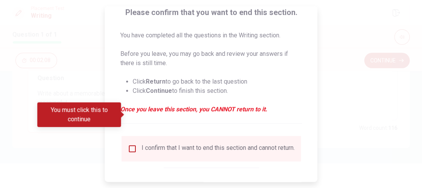
scroll to position [99, 0]
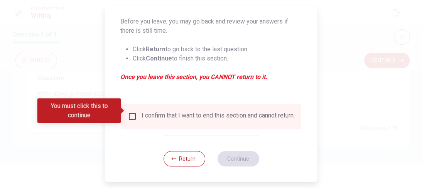
click at [131, 118] on div "I confirm that I want to end this section and cannot return." at bounding box center [211, 116] width 167 height 9
click at [134, 114] on input "You must click this to continue" at bounding box center [132, 116] width 9 height 9
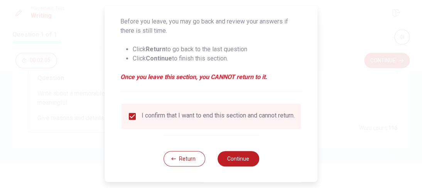
click at [249, 167] on div "Return Continue" at bounding box center [211, 158] width 96 height 47
click at [244, 156] on button "Continue" at bounding box center [238, 158] width 42 height 15
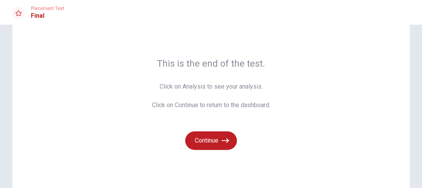
scroll to position [40, 0]
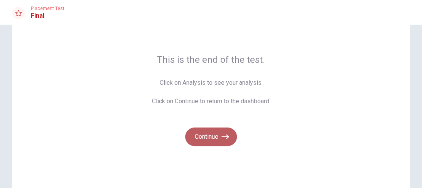
click at [216, 138] on button "Continue" at bounding box center [211, 137] width 52 height 19
